Goal: Task Accomplishment & Management: Manage account settings

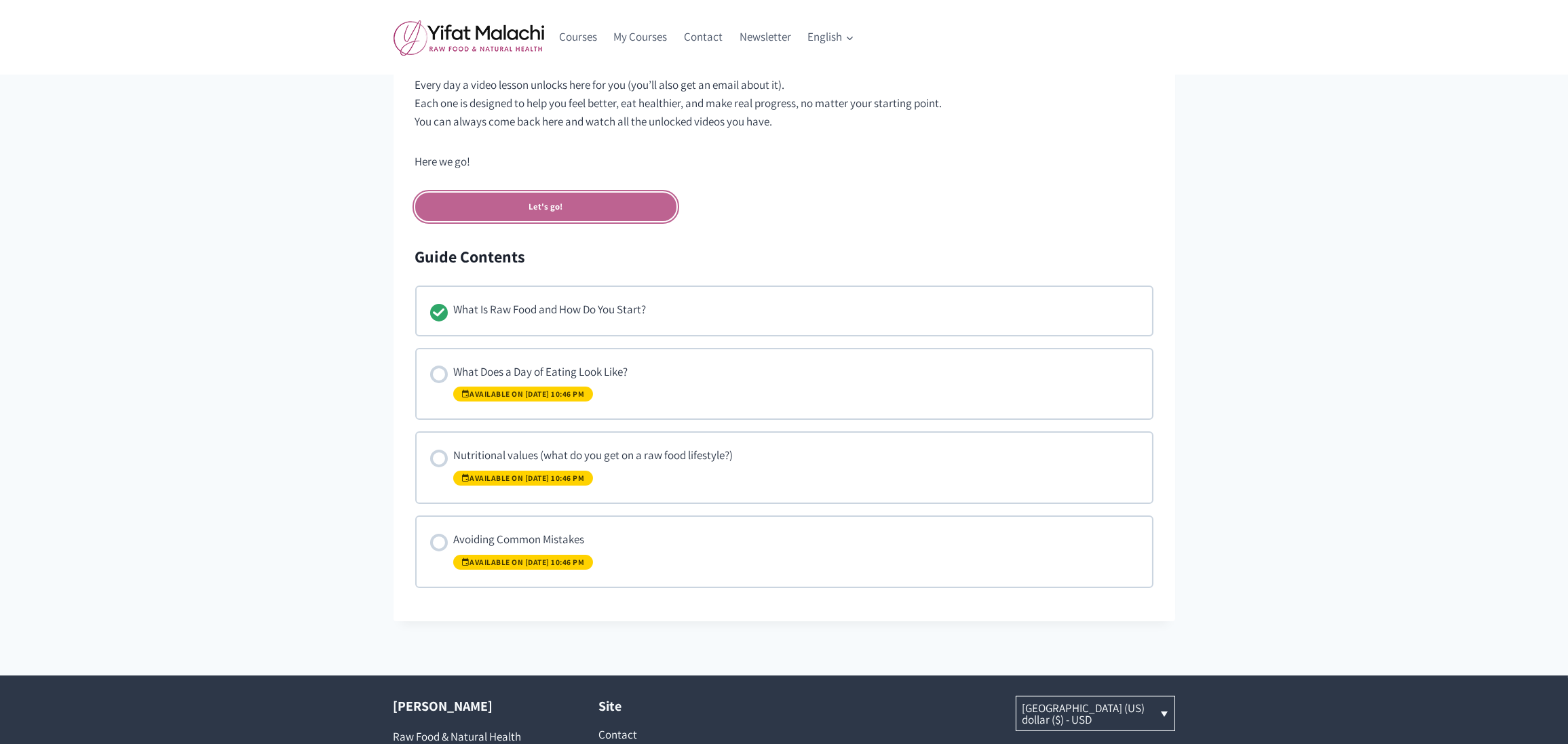
scroll to position [701, 0]
click at [303, 338] on div "The Beginner’s Guide To Raw Food 25% Complete Last activity on September 4, 202…" at bounding box center [784, 24] width 1568 height 1194
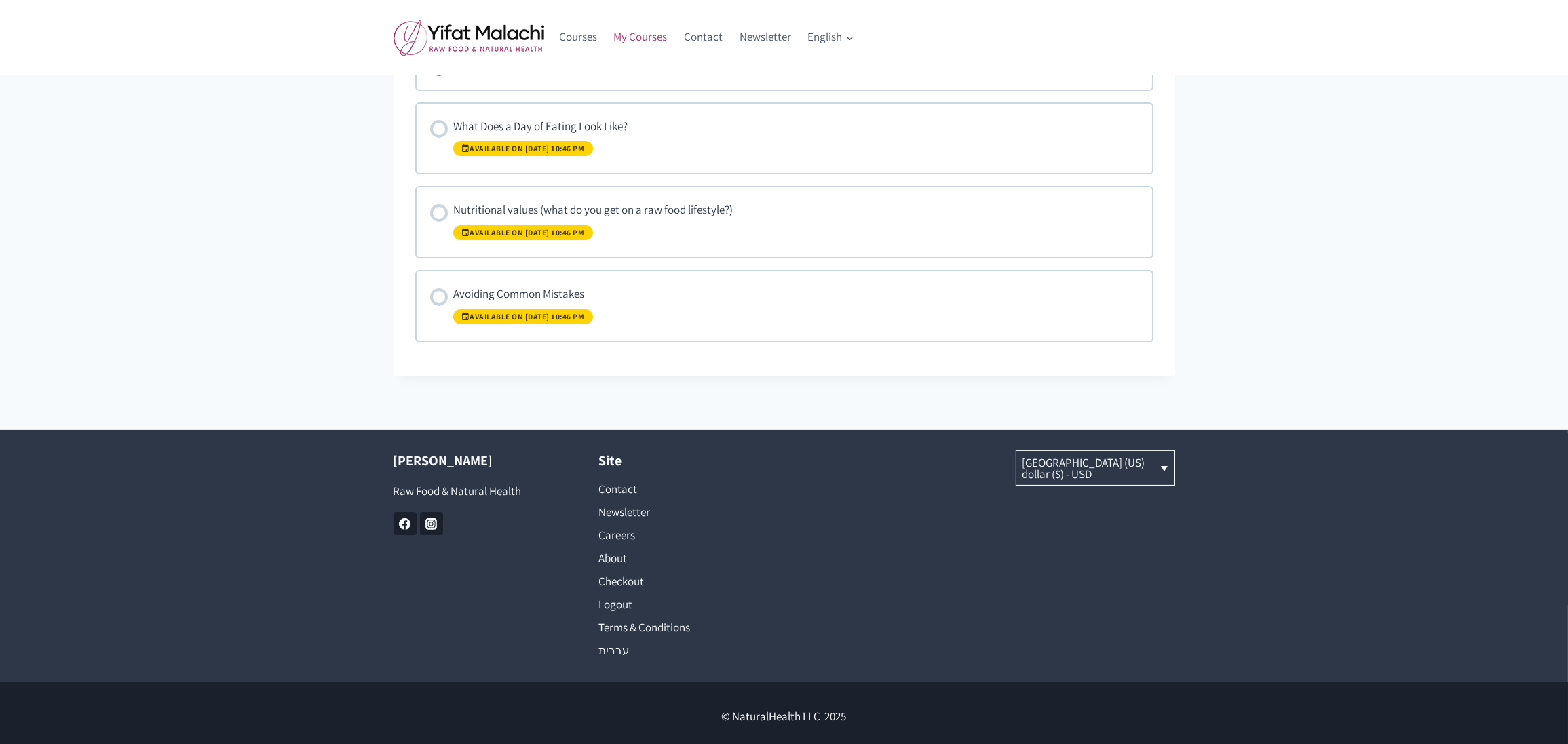
click at [637, 33] on link "My Courses" at bounding box center [640, 37] width 70 height 33
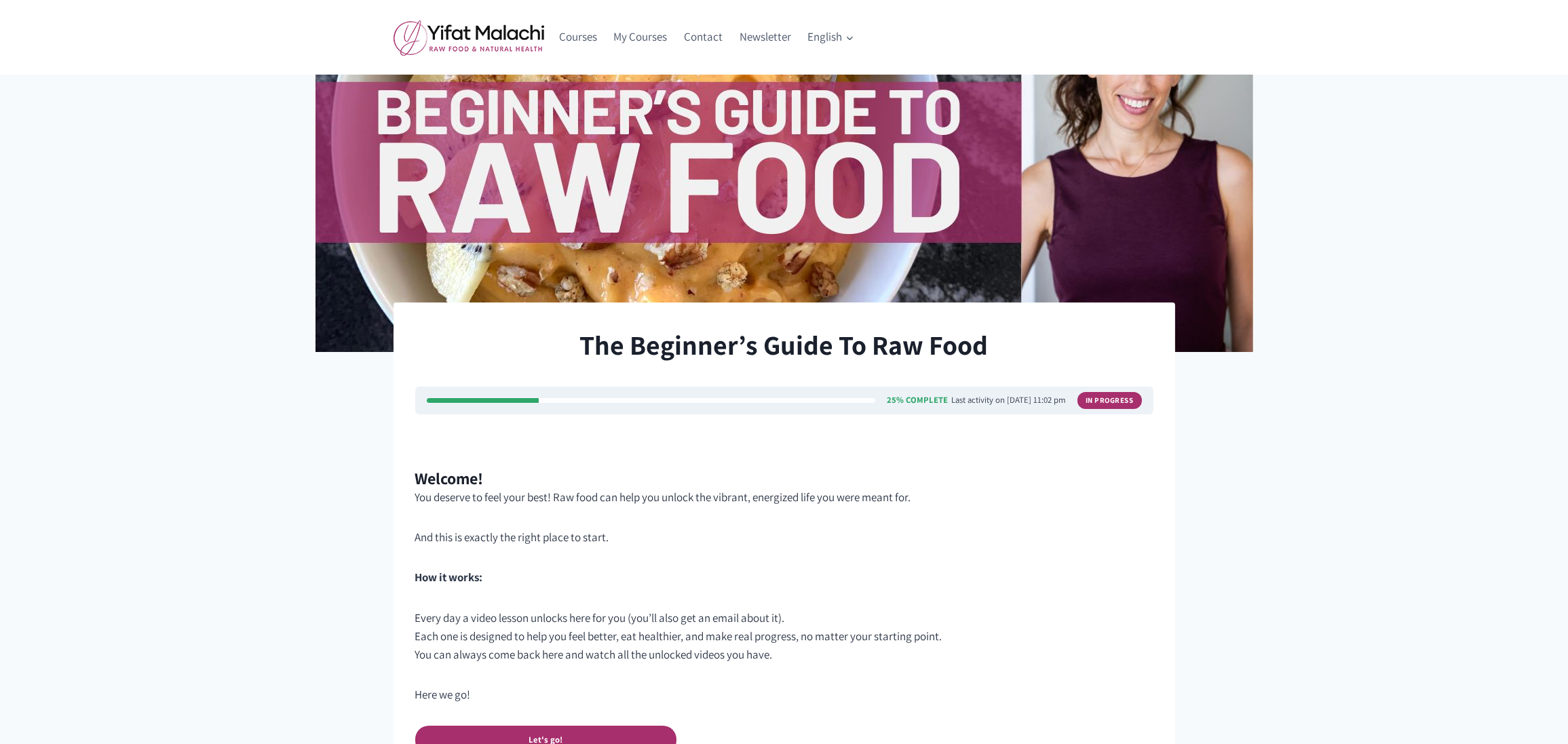
scroll to position [0, 0]
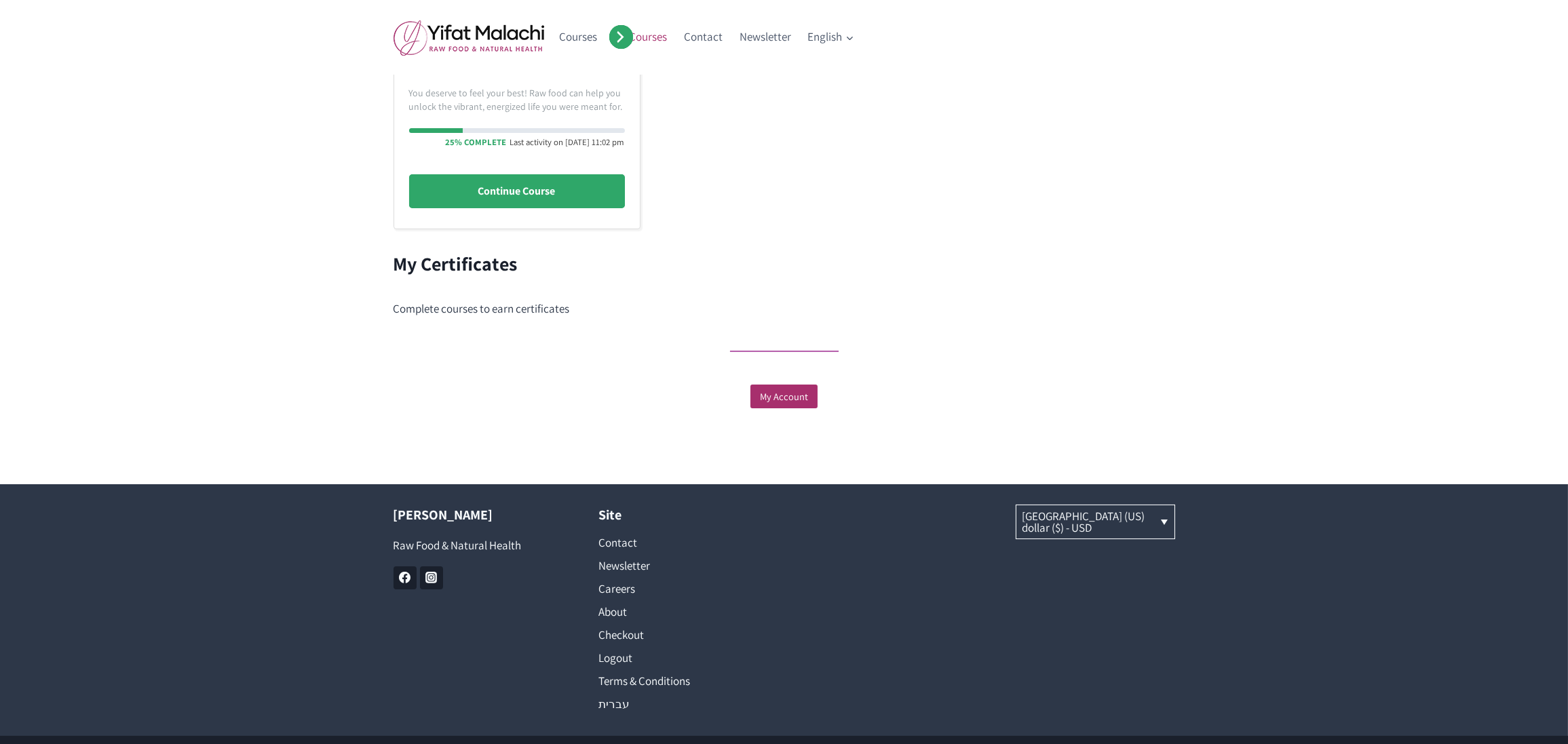
scroll to position [448, 0]
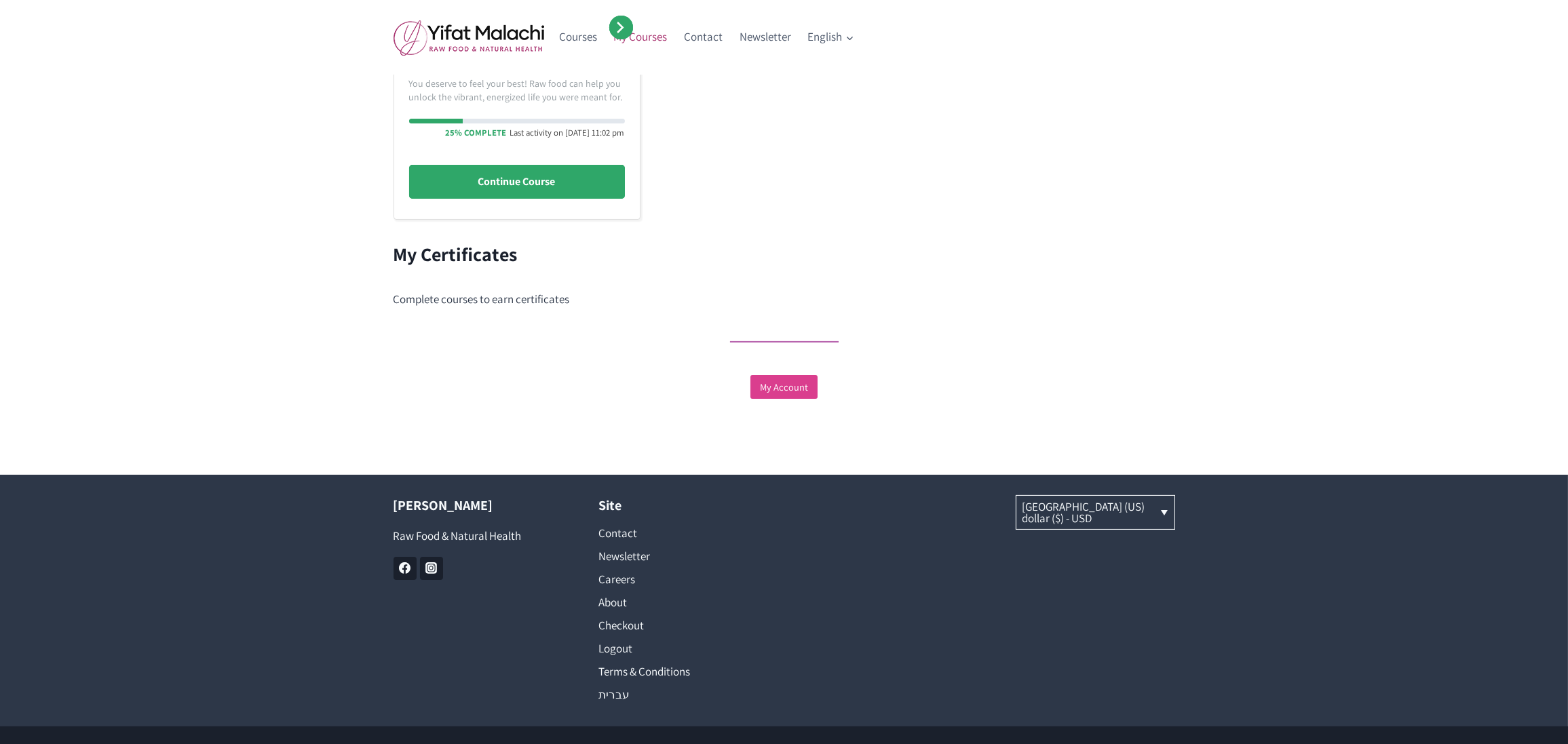
click at [787, 392] on link "My Account" at bounding box center [784, 387] width 68 height 24
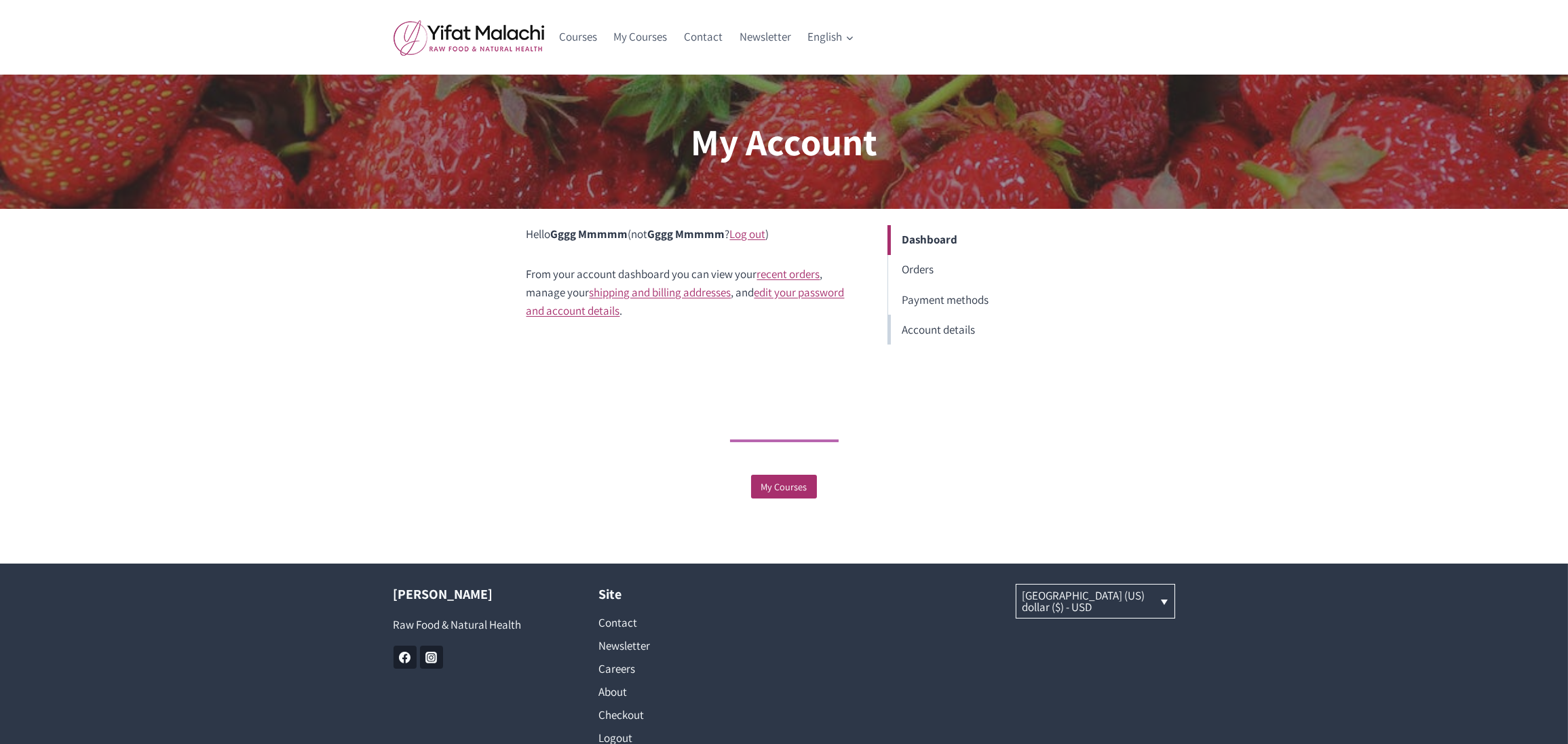
click at [923, 329] on link "Account details" at bounding box center [964, 330] width 155 height 30
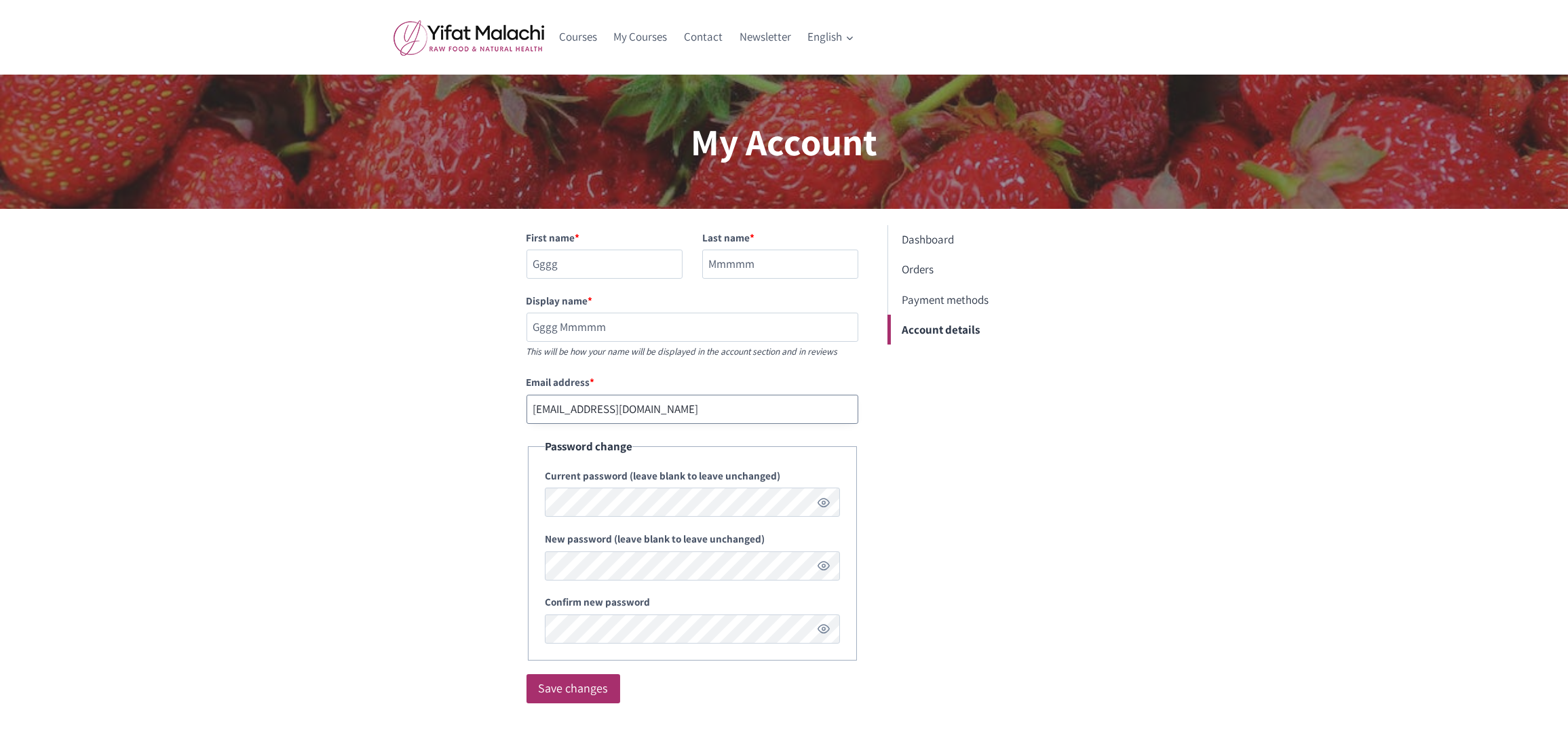
click at [660, 414] on input "testingnh345@mailinator.com" at bounding box center [692, 409] width 332 height 29
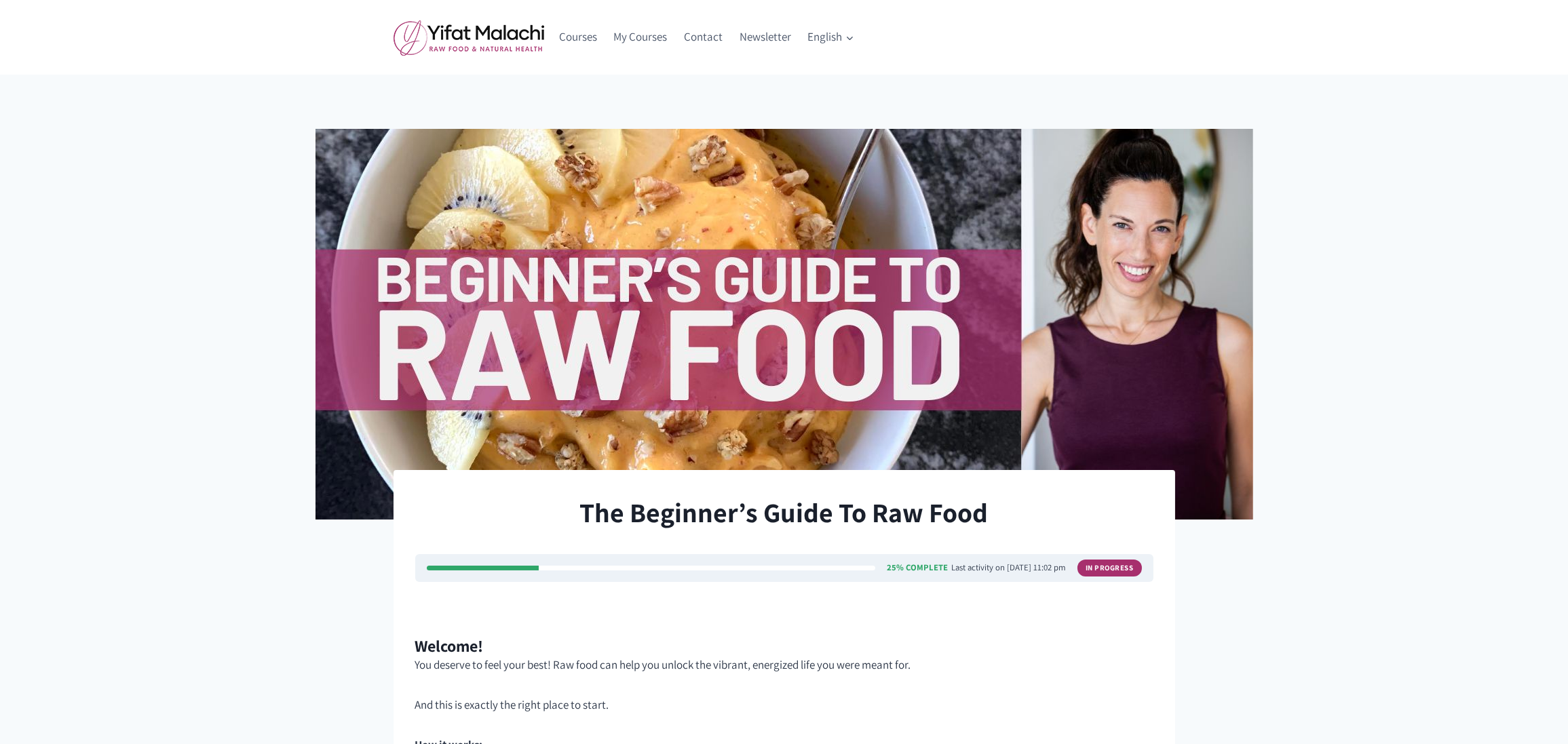
click at [610, 60] on div "Courses My Courses Contact Newsletter English Expand English עברית" at bounding box center [707, 37] width 311 height 75
click at [582, 33] on link "Courses" at bounding box center [579, 37] width 55 height 33
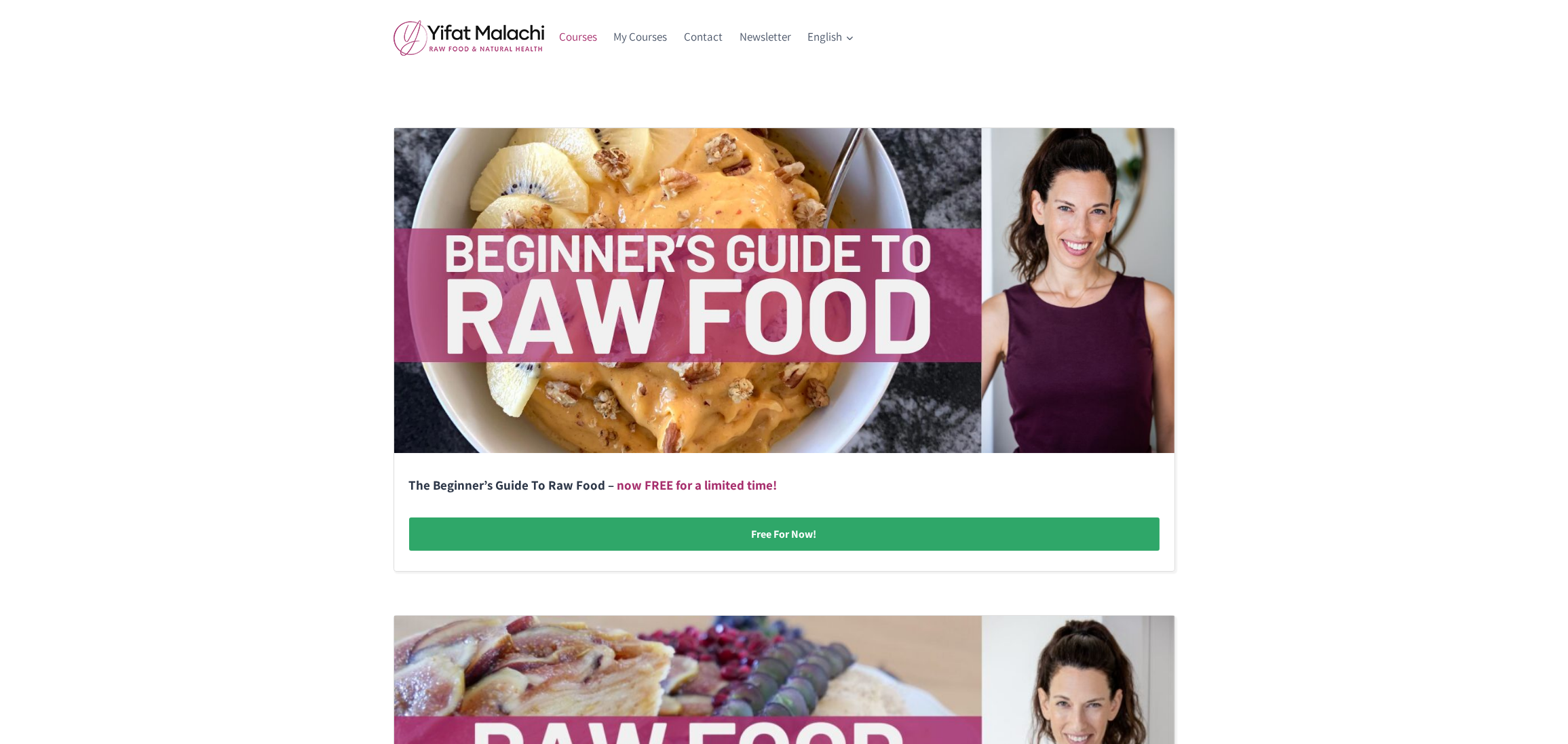
scroll to position [245, 0]
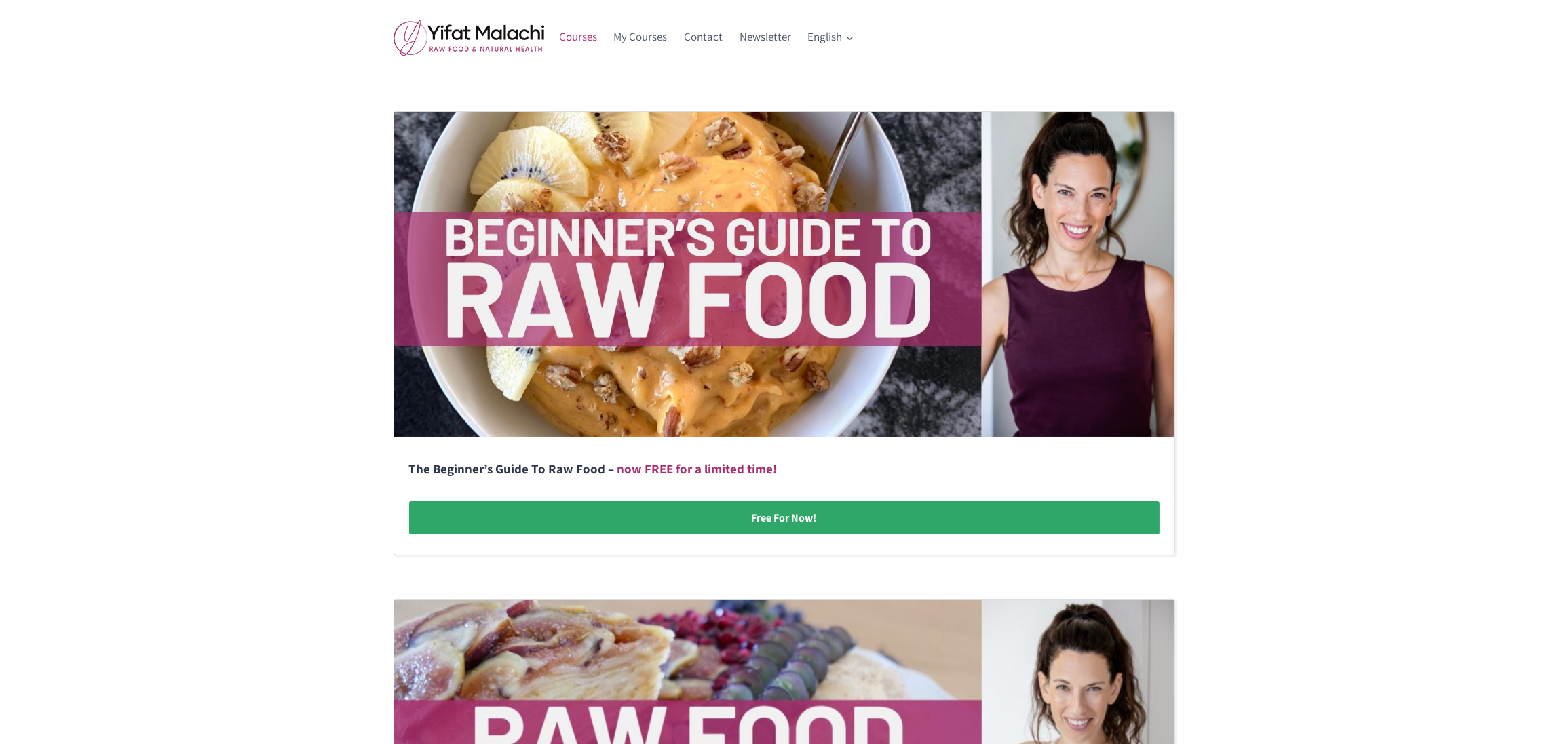
click at [795, 521] on link at bounding box center [784, 333] width 780 height 443
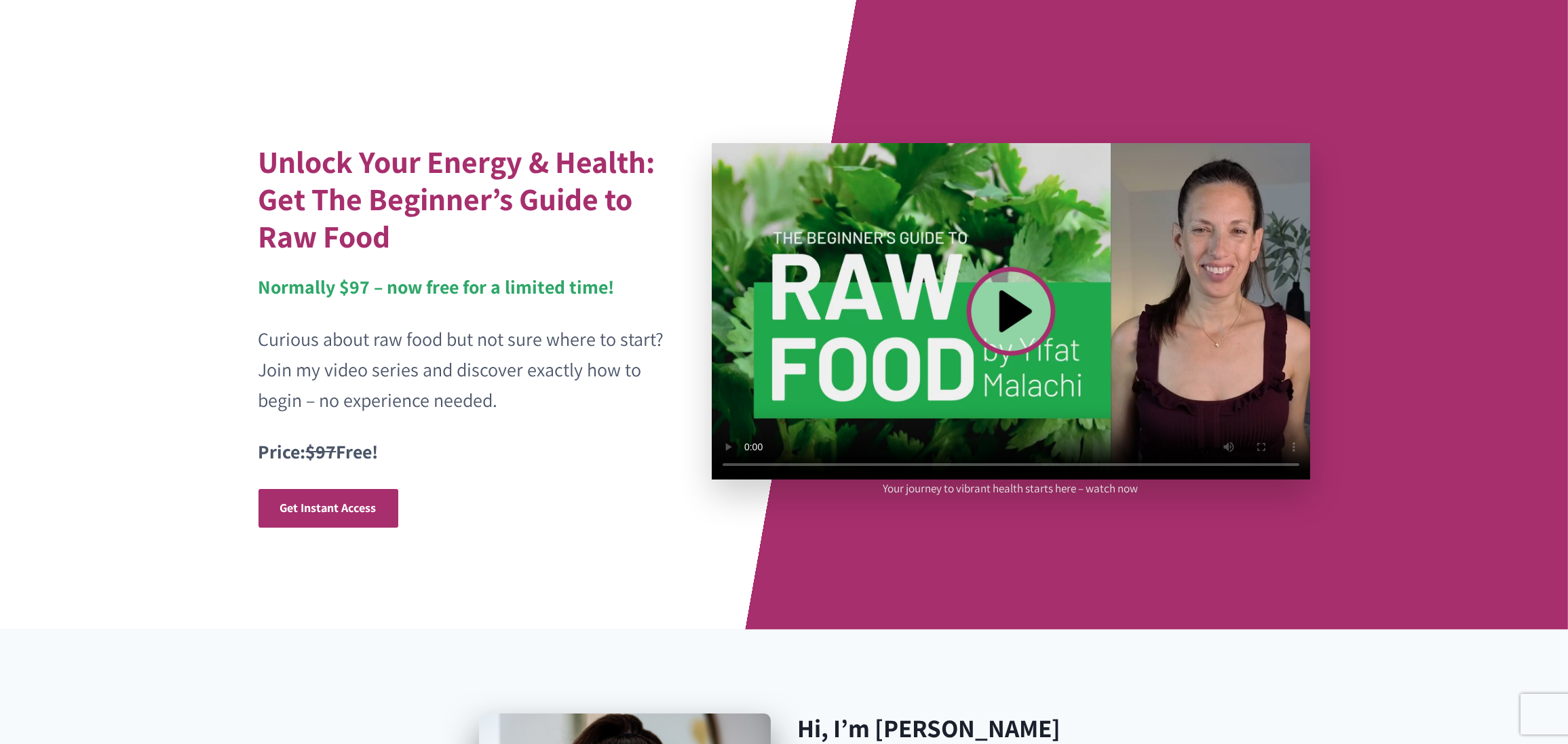
click at [1055, 299] on video at bounding box center [1011, 311] width 598 height 337
click at [1012, 308] on video at bounding box center [1011, 311] width 598 height 337
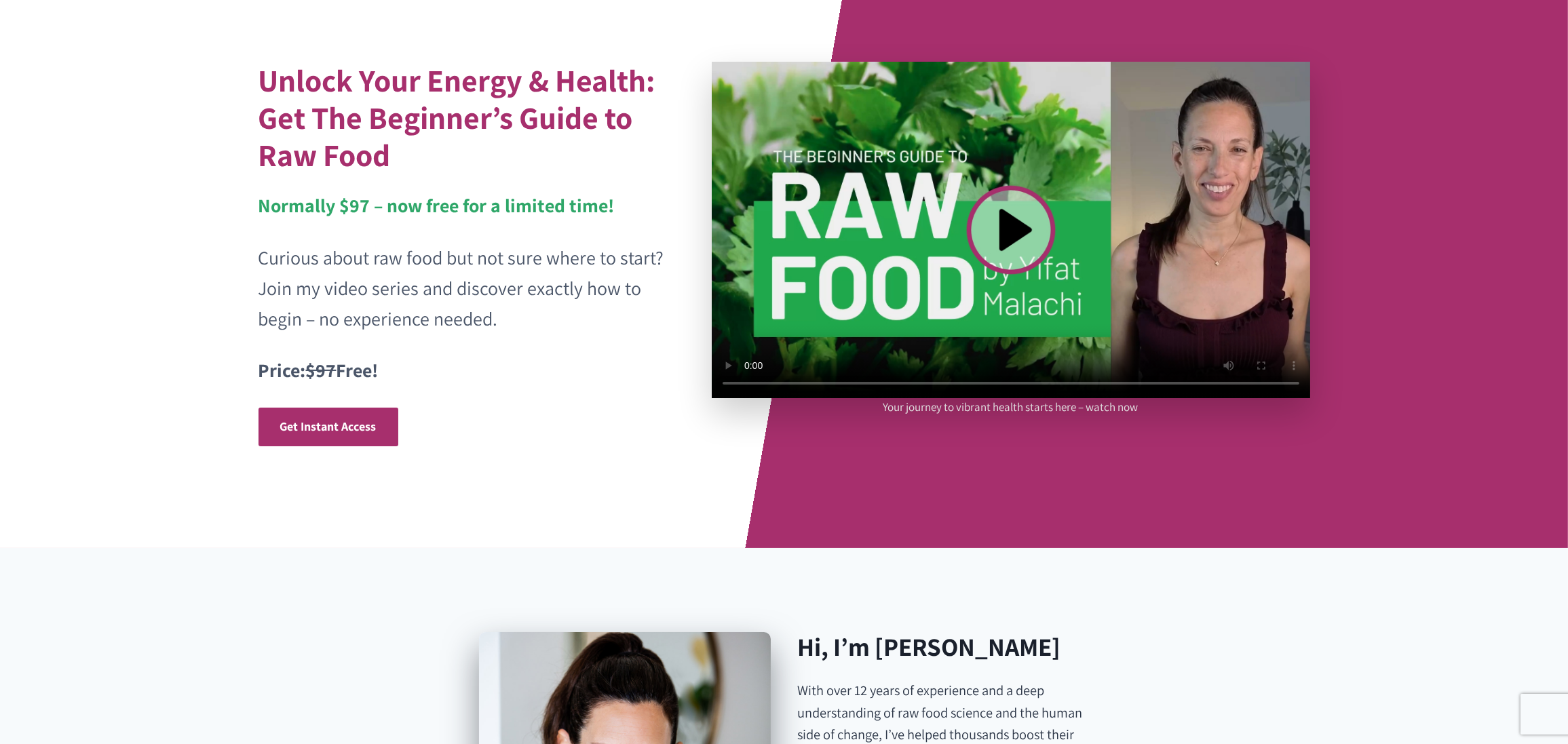
scroll to position [73, 0]
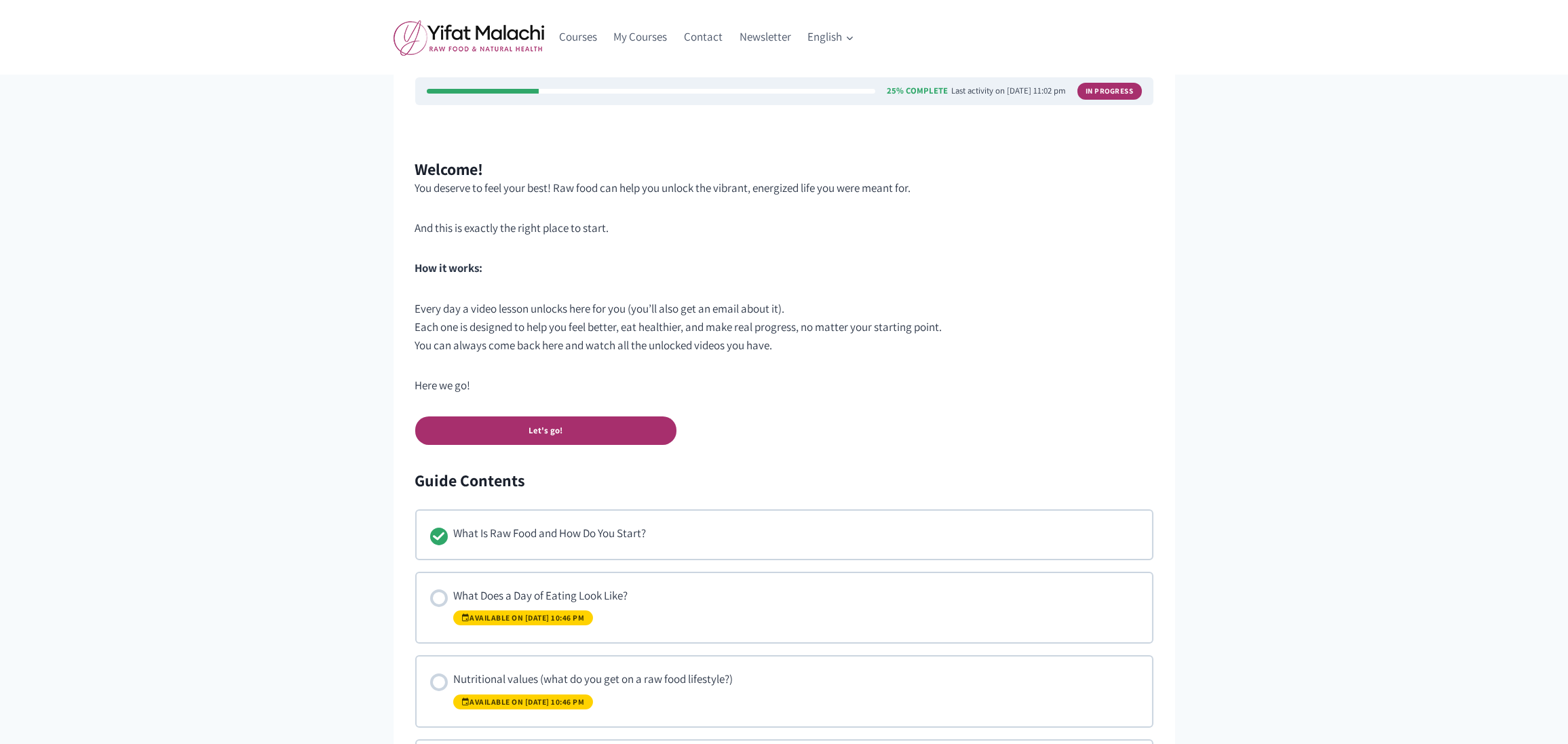
scroll to position [479, 0]
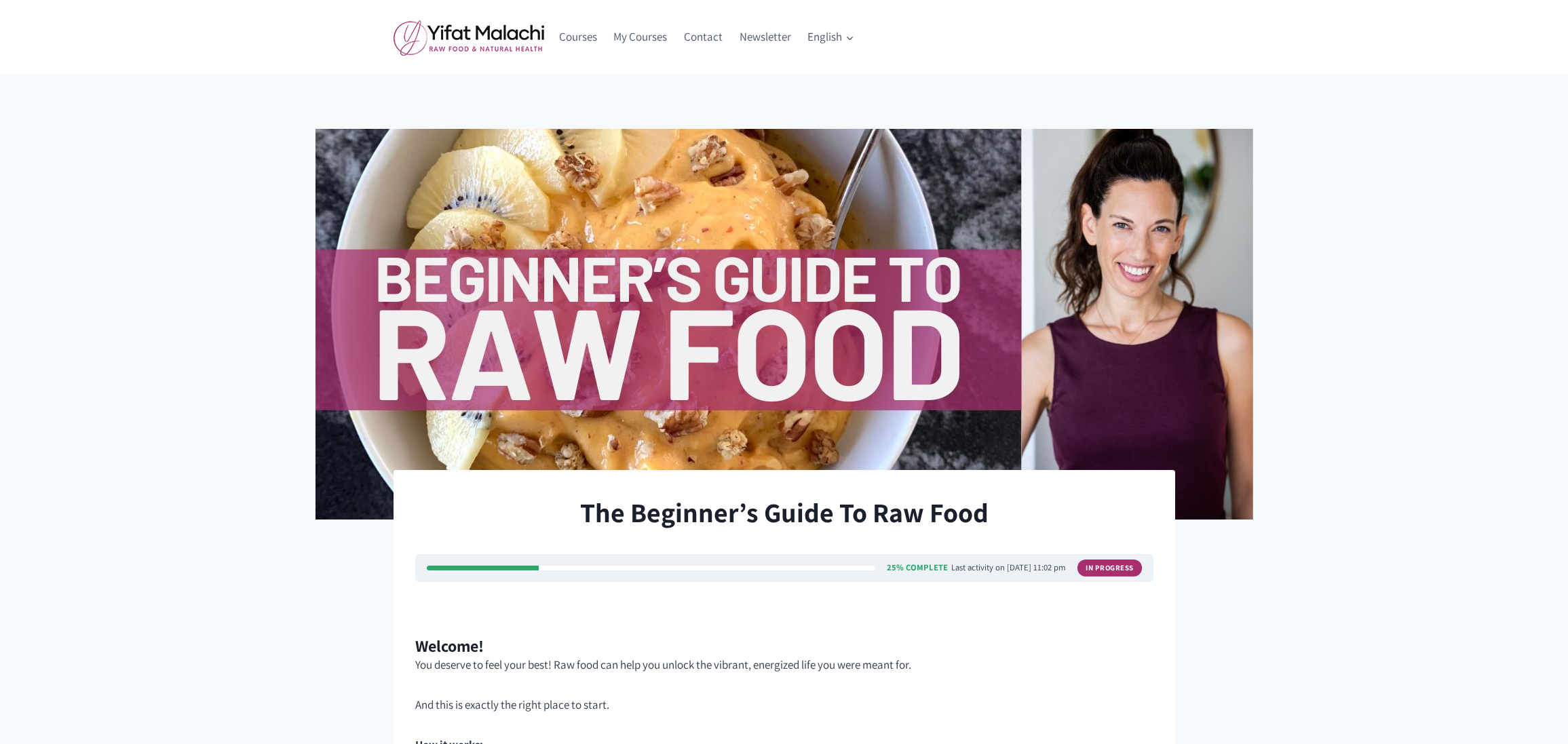
scroll to position [479, 0]
